Goal: Task Accomplishment & Management: Manage account settings

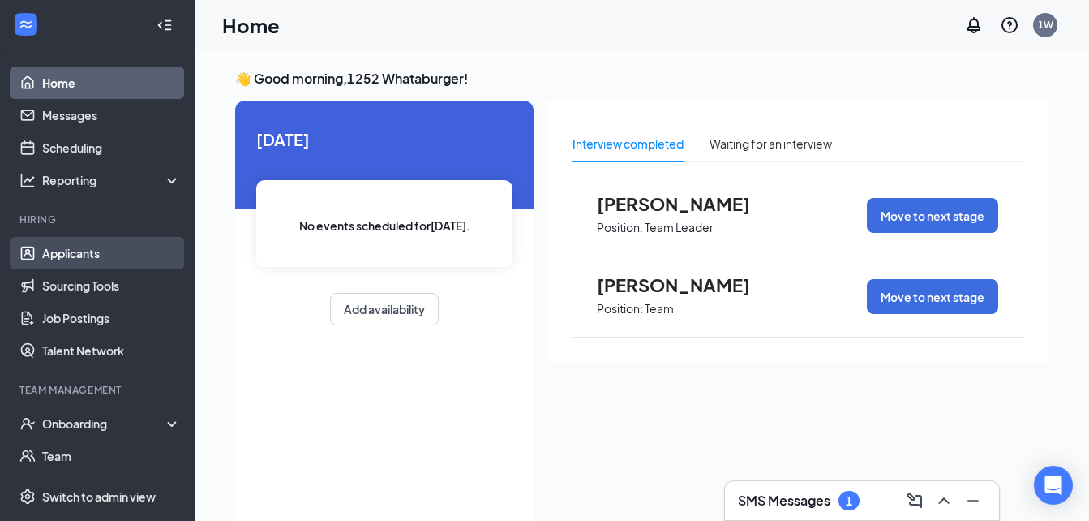
click at [85, 249] on link "Applicants" at bounding box center [111, 253] width 139 height 32
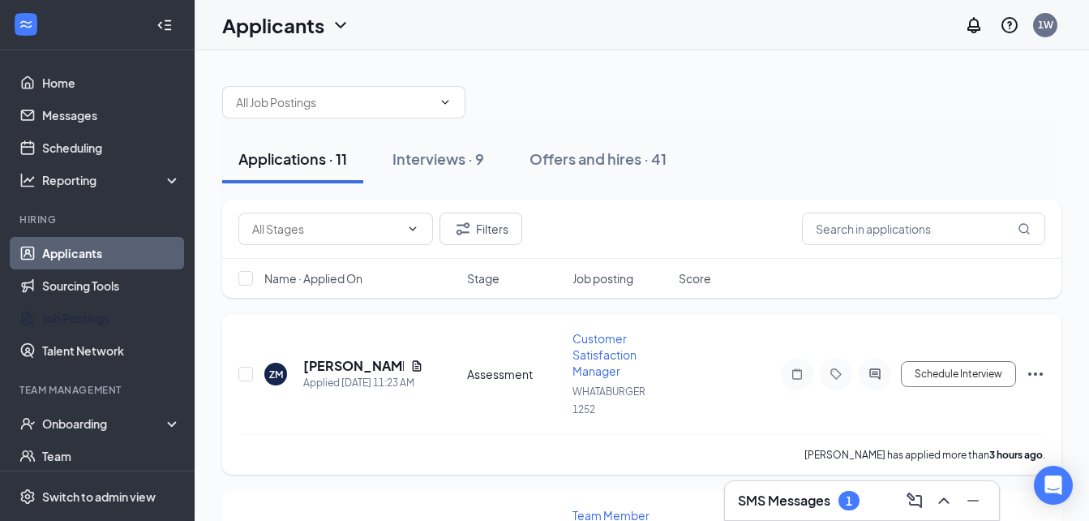
click at [367, 327] on div "ZM [PERSON_NAME] Applied [DATE] 11:23 AM Assessment Customer Satisfaction Manag…" at bounding box center [642, 394] width 840 height 161
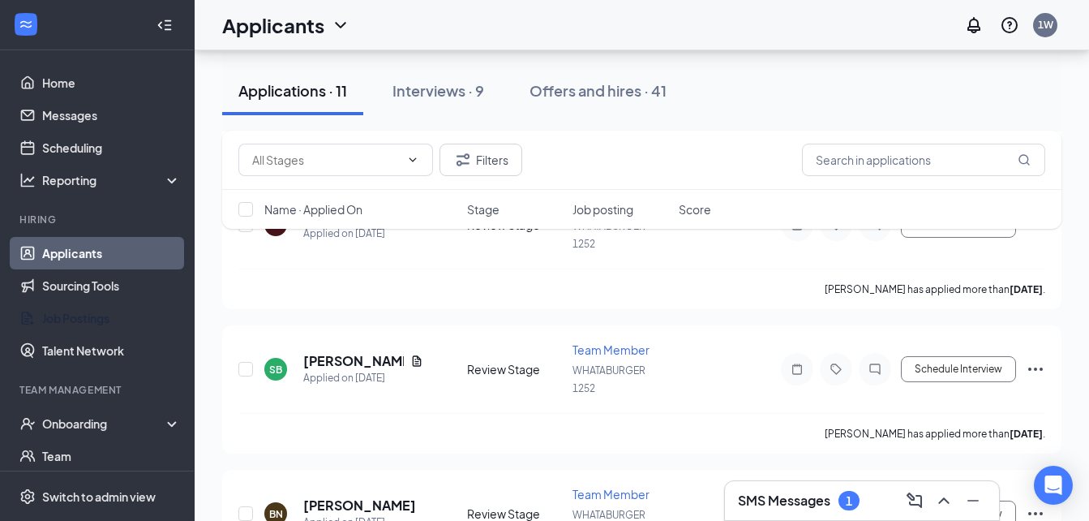
scroll to position [487, 0]
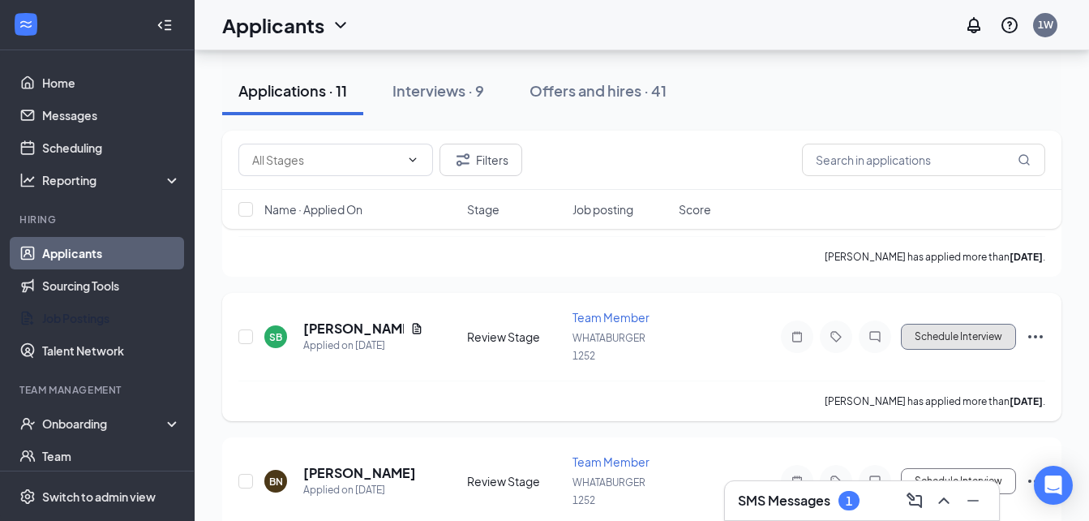
click at [930, 337] on button "Schedule Interview" at bounding box center [958, 337] width 115 height 26
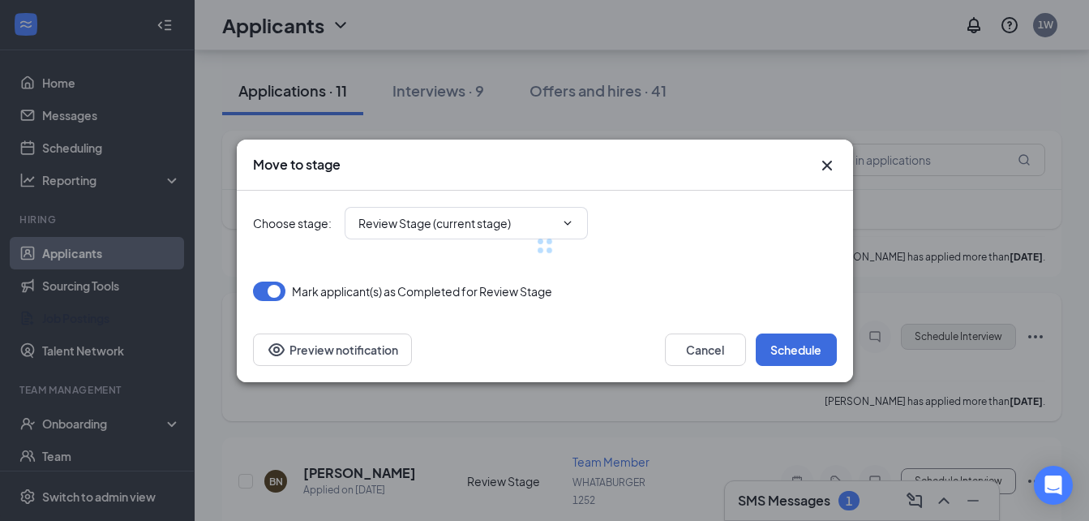
type input "Onsite Interview (next stage)"
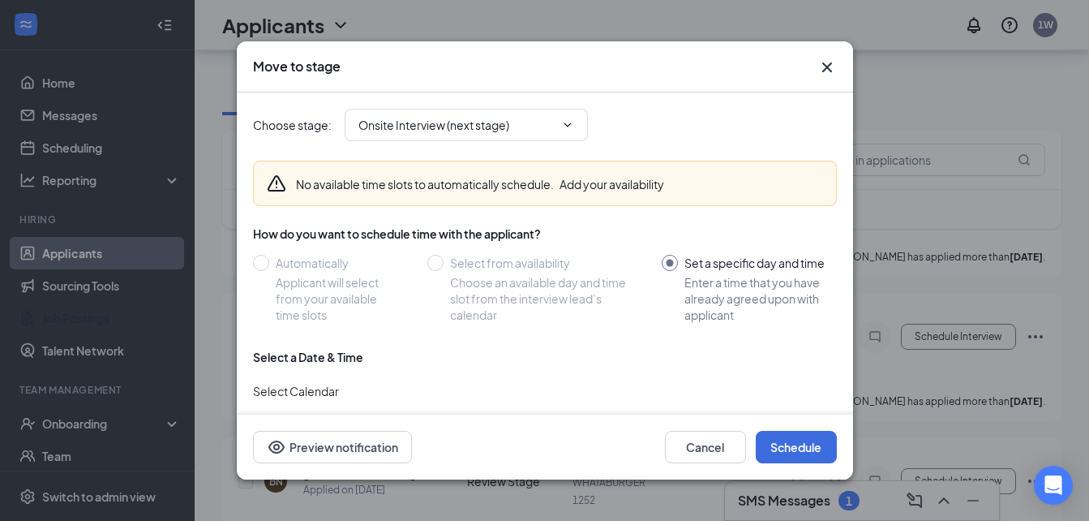
click at [537, 198] on div "No available time slots to automatically schedule. Add your availability" at bounding box center [545, 183] width 584 height 45
click at [573, 128] on icon "ChevronDown" at bounding box center [567, 124] width 13 height 13
click at [566, 122] on icon "ChevronDown" at bounding box center [567, 124] width 13 height 13
drag, startPoint x: 521, startPoint y: 460, endPoint x: 641, endPoint y: 470, distance: 120.5
click at [641, 470] on div "Cancel Schedule Preview notification" at bounding box center [545, 447] width 617 height 65
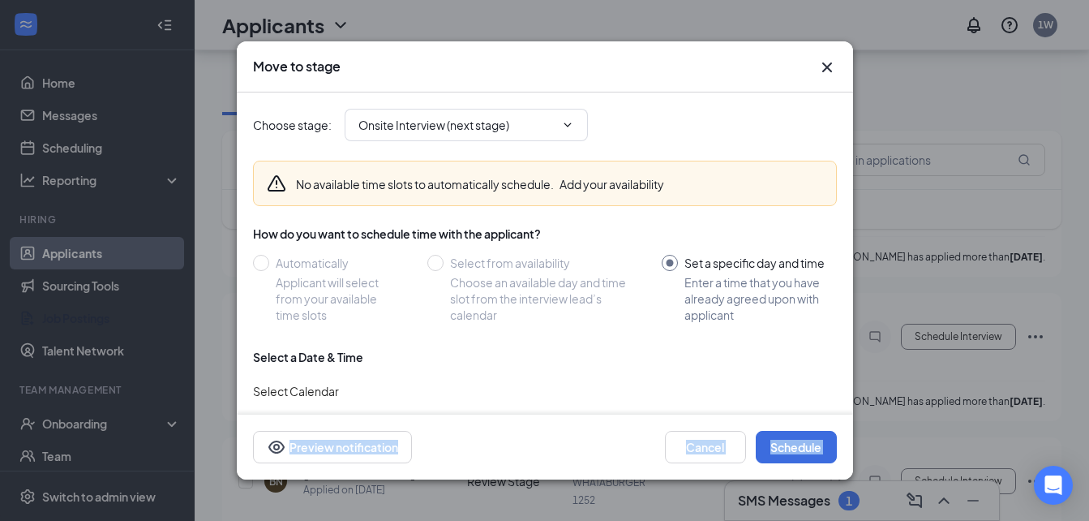
click at [830, 73] on icon "Cross" at bounding box center [827, 67] width 19 height 19
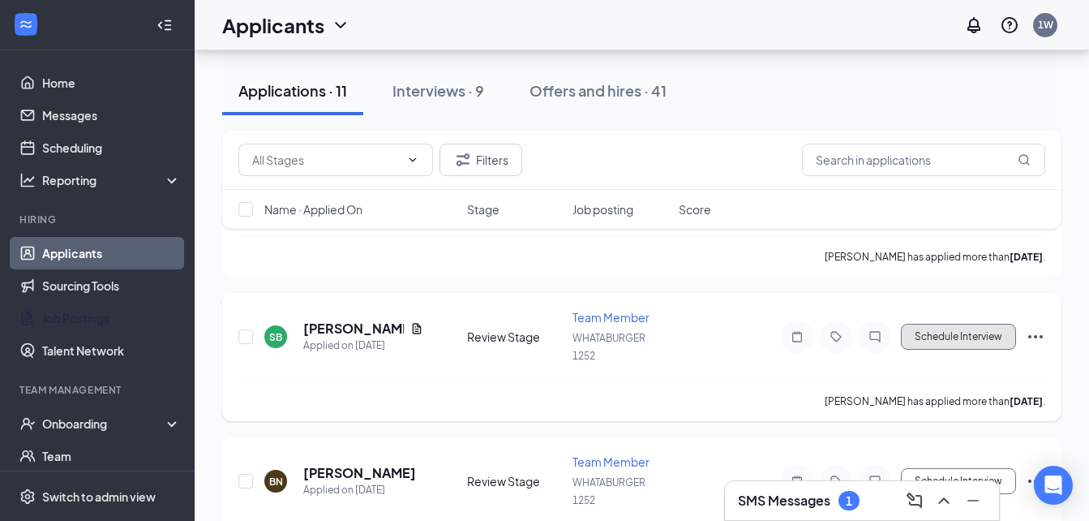
click at [939, 327] on button "Schedule Interview" at bounding box center [958, 337] width 115 height 26
type input "Onsite Interview (next stage)"
type input "[DATE]"
